Goal: Information Seeking & Learning: Learn about a topic

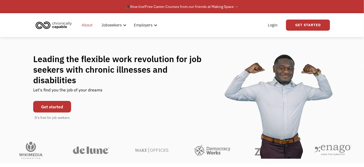
click at [87, 26] on link "About" at bounding box center [87, 25] width 17 height 17
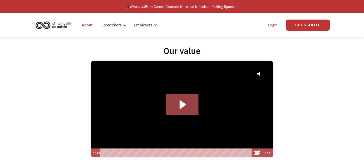
click at [272, 25] on link "Login" at bounding box center [273, 25] width 16 height 17
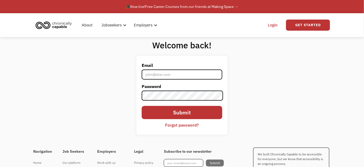
click at [150, 72] on input "Email" at bounding box center [182, 74] width 81 height 10
type input "[EMAIL_ADDRESS][DOMAIN_NAME]"
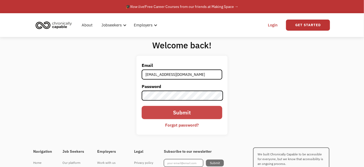
click at [178, 111] on input "Submit" at bounding box center [182, 112] width 81 height 13
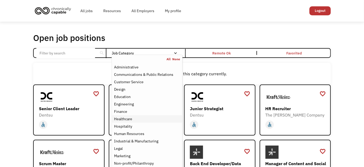
click at [132, 118] on div "Healthcare" at bounding box center [123, 118] width 18 height 6
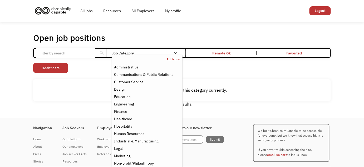
click at [17, 92] on div "Open job positions You have X liked items Search search Filter by category Admi…" at bounding box center [182, 70] width 364 height 96
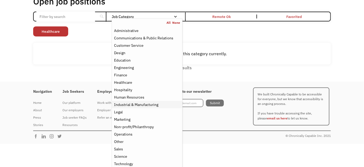
scroll to position [22, 0]
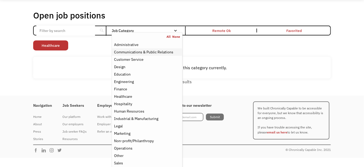
click at [140, 52] on div "Communications & Public Relations" at bounding box center [143, 52] width 59 height 6
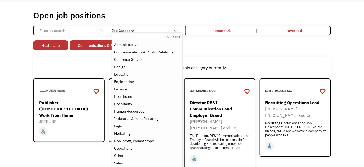
click at [9, 88] on div "Open job positions You have X liked items Search search Filter by category Admi…" at bounding box center [182, 89] width 364 height 180
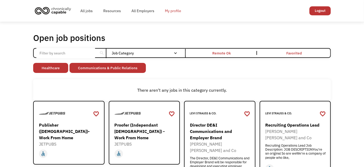
click at [171, 12] on link "My profile" at bounding box center [173, 10] width 27 height 17
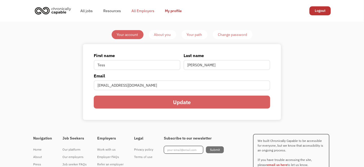
click at [134, 11] on link "All Employers" at bounding box center [142, 10] width 33 height 17
click at [111, 9] on link "Resources" at bounding box center [112, 10] width 28 height 17
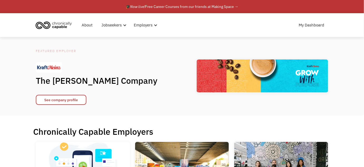
click at [152, 55] on div "Featured Employer The [PERSON_NAME] Company See company profile" at bounding box center [102, 76] width 132 height 57
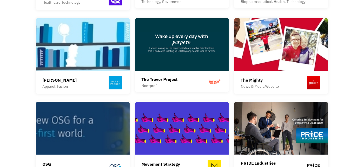
scroll to position [455, 0]
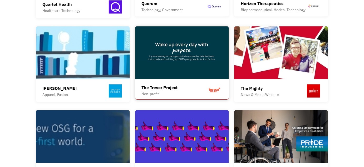
click at [168, 84] on div "The Trevor Project" at bounding box center [160, 87] width 36 height 6
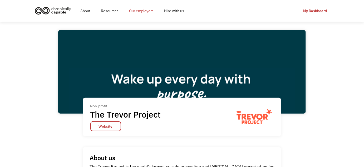
click at [149, 10] on link "Our employers" at bounding box center [141, 10] width 35 height 17
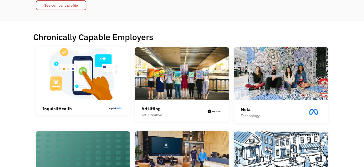
scroll to position [96, 0]
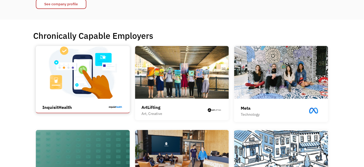
click at [86, 76] on img at bounding box center [83, 72] width 94 height 53
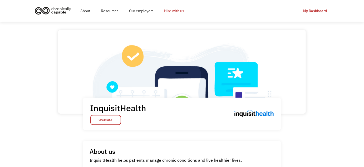
click at [175, 10] on link "Hire with us" at bounding box center [174, 10] width 31 height 17
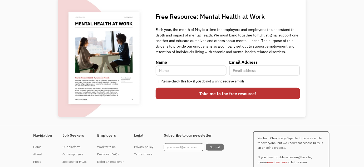
scroll to position [1404, 0]
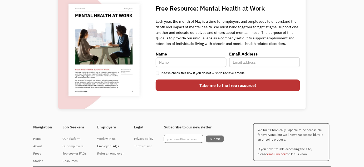
click at [106, 143] on div "Employer FAQs" at bounding box center [110, 146] width 26 height 6
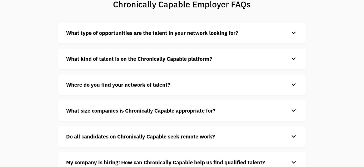
scroll to position [72, 0]
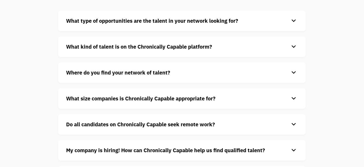
click at [292, 48] on div "keyboard_arrow_down" at bounding box center [294, 47] width 8 height 8
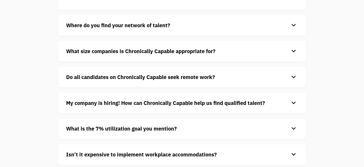
scroll to position [216, 0]
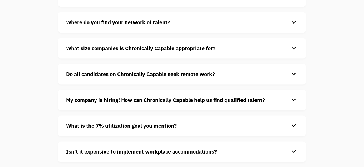
click at [294, 49] on div "keyboard_arrow_down" at bounding box center [294, 48] width 8 height 8
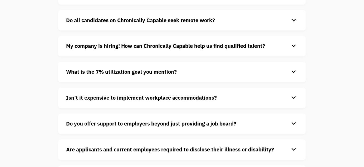
scroll to position [311, 0]
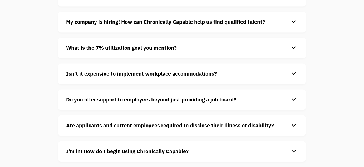
click at [294, 21] on div "keyboard_arrow_down" at bounding box center [294, 22] width 8 height 8
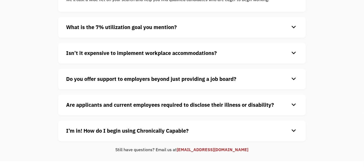
scroll to position [359, 0]
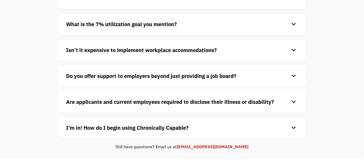
click at [294, 25] on div "keyboard_arrow_down" at bounding box center [294, 24] width 8 height 8
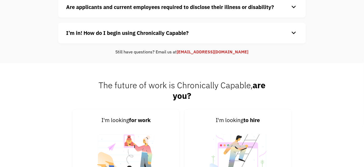
scroll to position [479, 0]
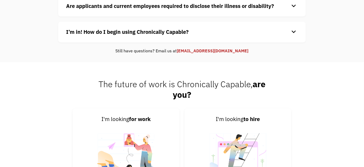
click at [294, 32] on div "keyboard_arrow_down" at bounding box center [294, 32] width 8 height 8
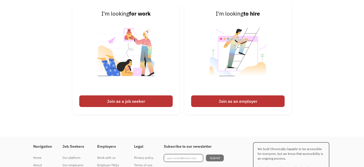
scroll to position [586, 0]
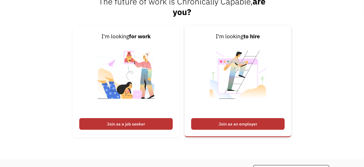
click at [245, 118] on div "Join as an employer" at bounding box center [238, 124] width 94 height 12
